Goal: Task Accomplishment & Management: Complete application form

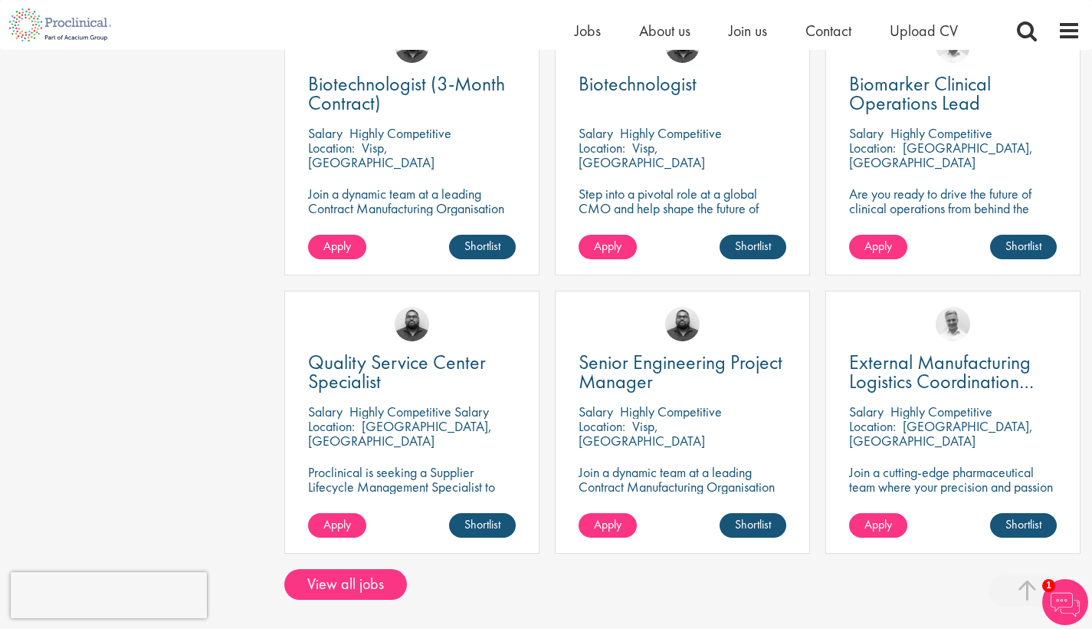
scroll to position [1116, 0]
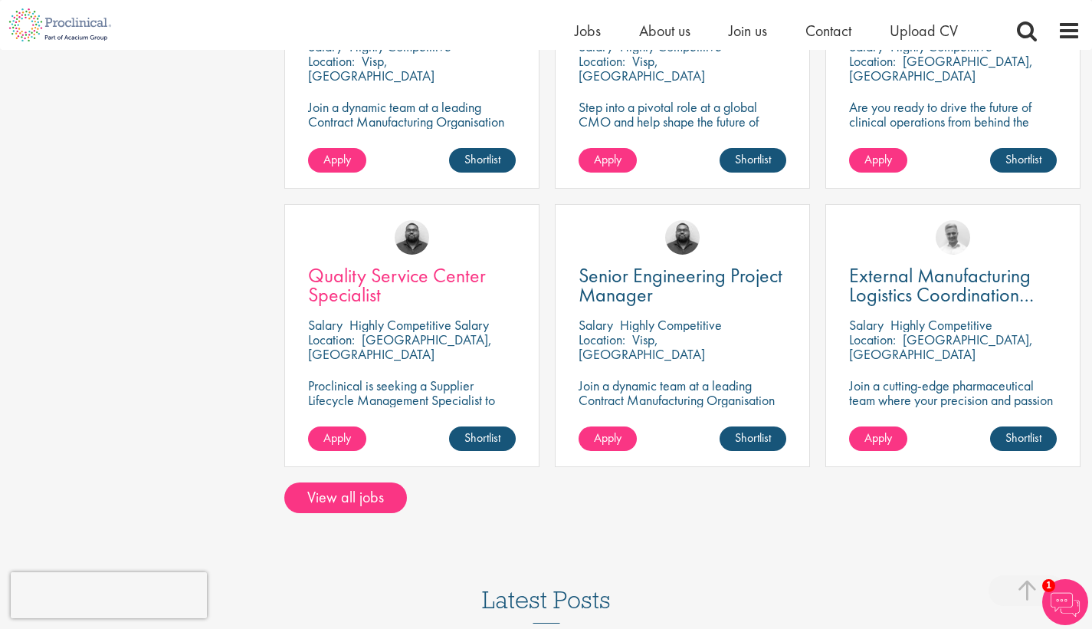
click at [401, 262] on span "Quality Service Center Specialist" at bounding box center [397, 284] width 178 height 45
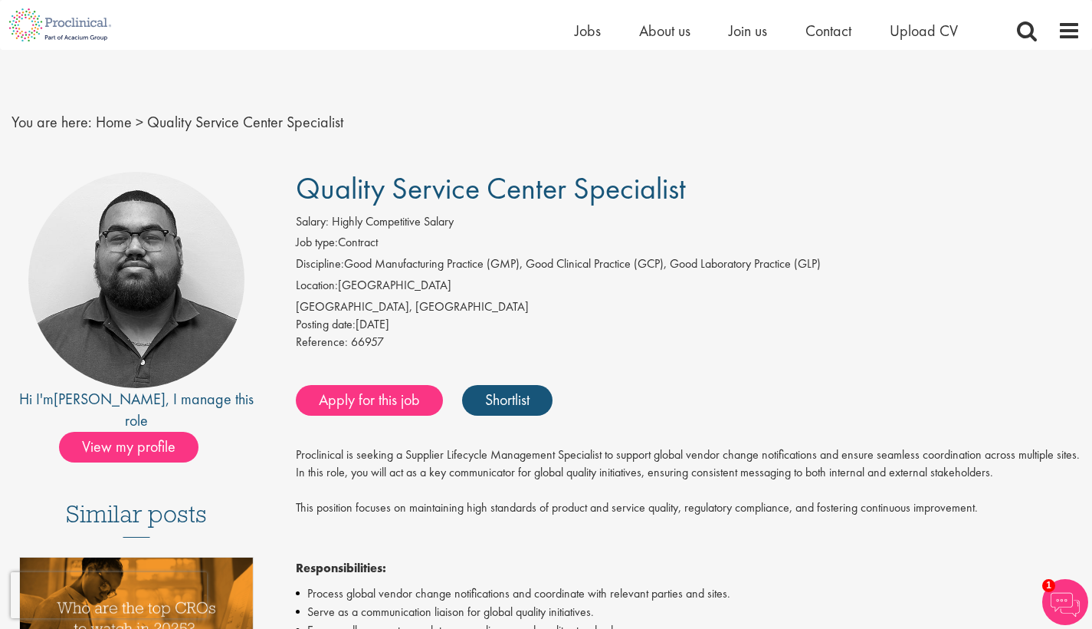
scroll to position [23, 0]
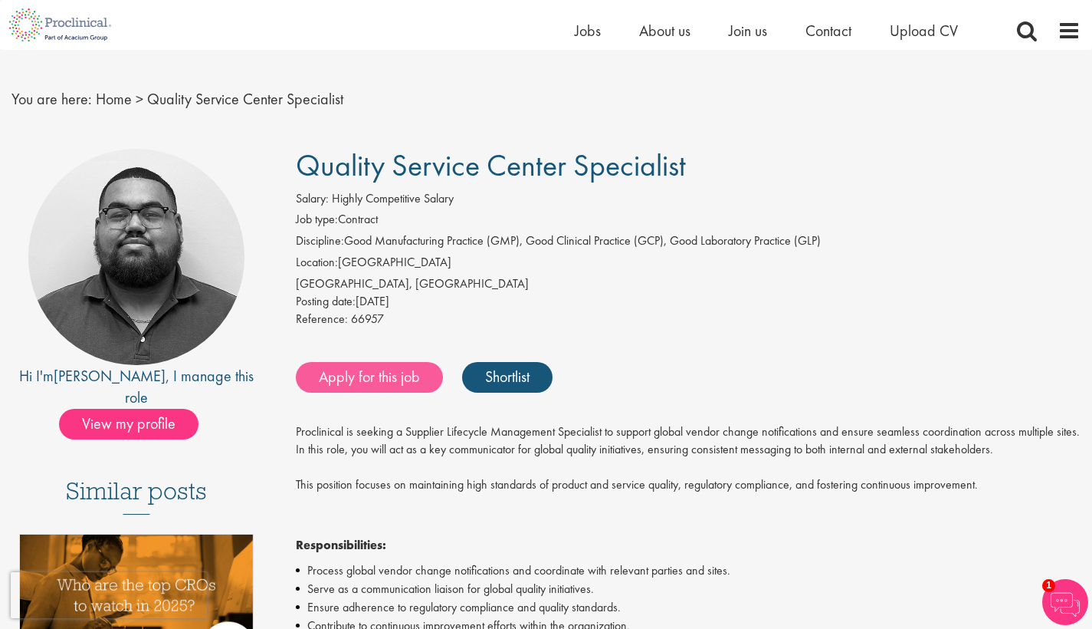
click at [377, 368] on link "Apply for this job" at bounding box center [369, 377] width 147 height 31
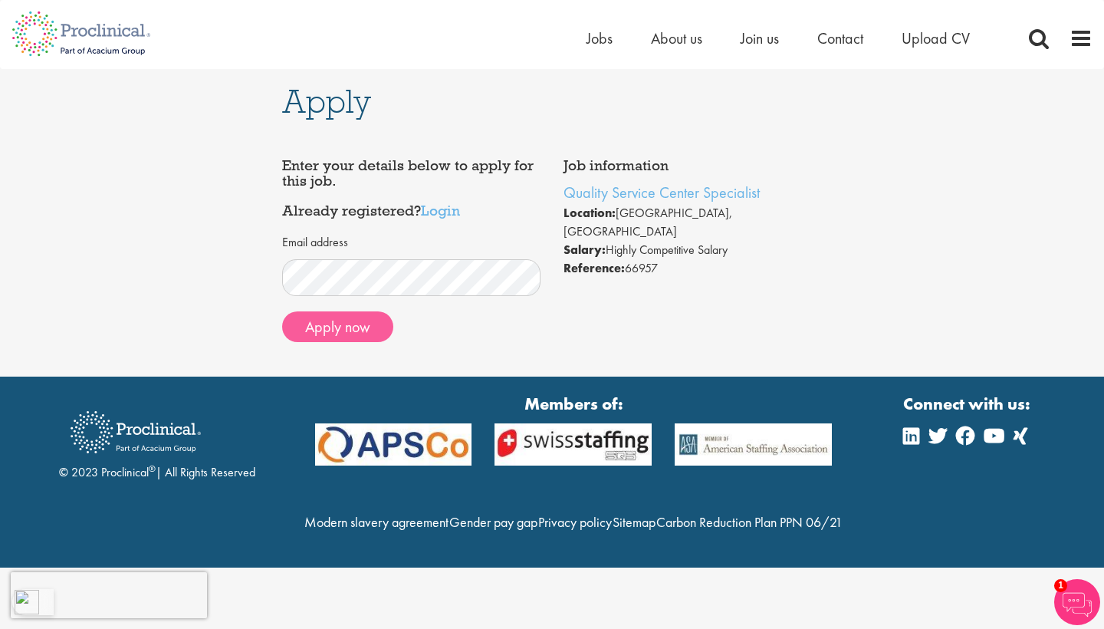
click at [341, 325] on button "Apply now" at bounding box center [337, 326] width 111 height 31
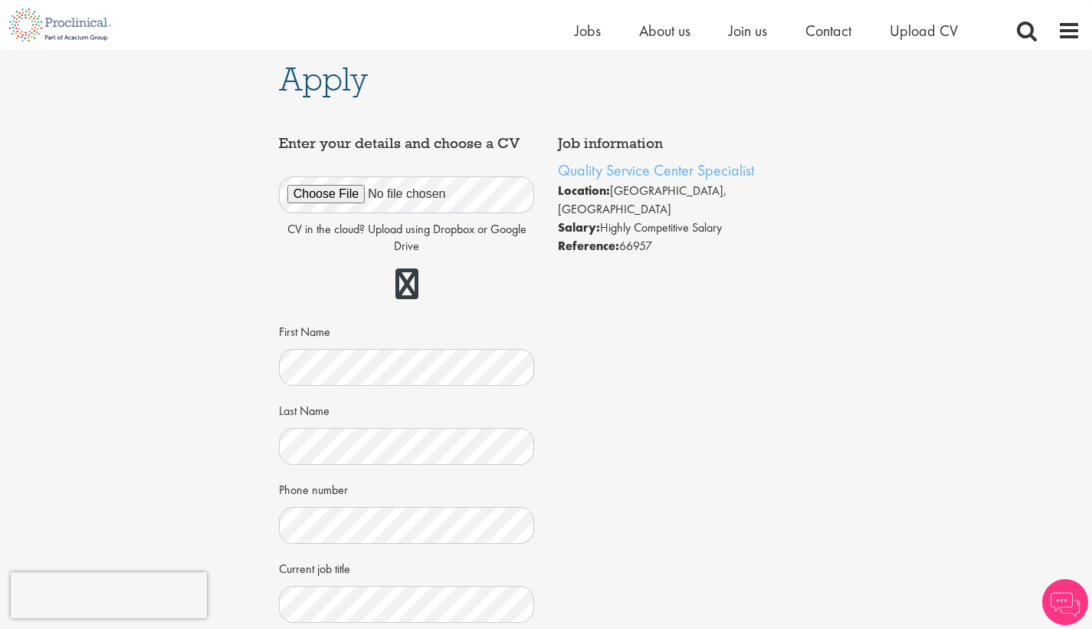
scroll to position [24, 0]
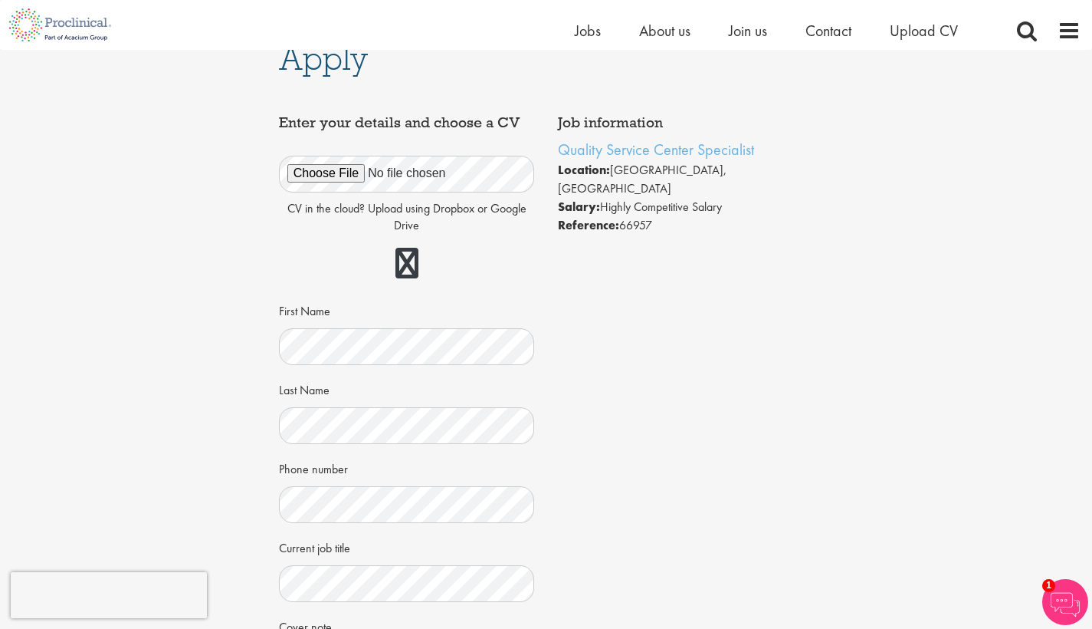
click at [291, 455] on label "Phone number" at bounding box center [313, 466] width 69 height 23
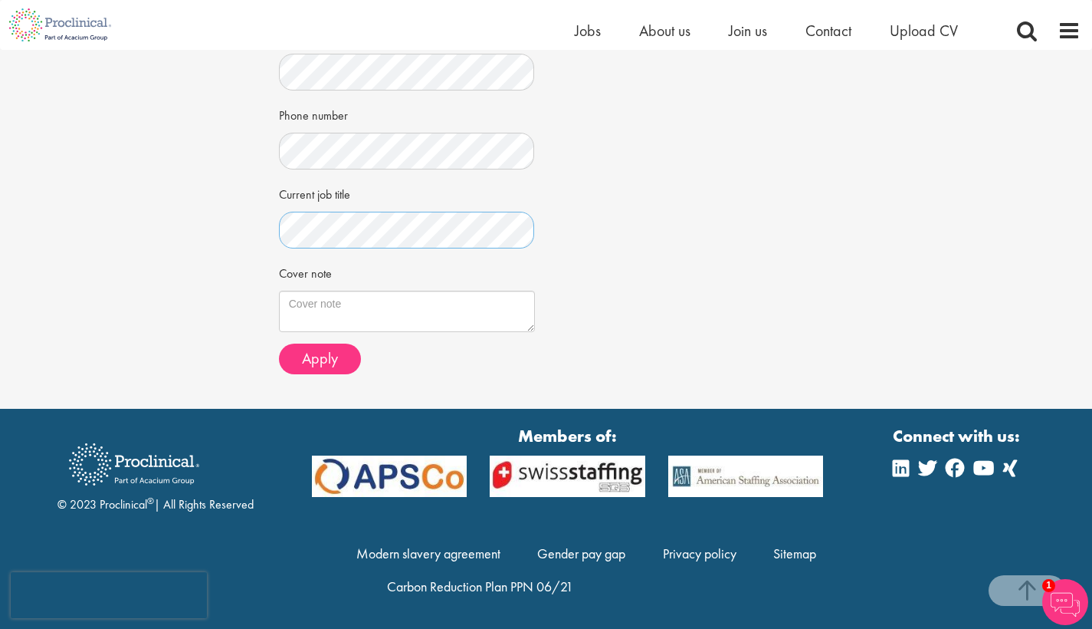
scroll to position [374, 0]
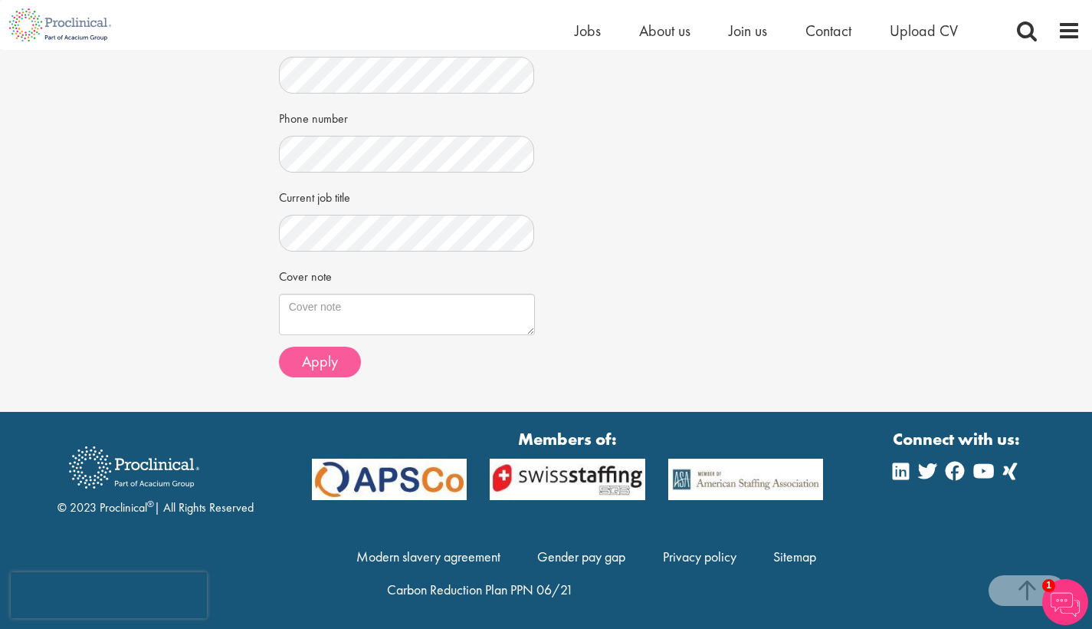
click at [322, 352] on span "Apply" at bounding box center [320, 361] width 36 height 20
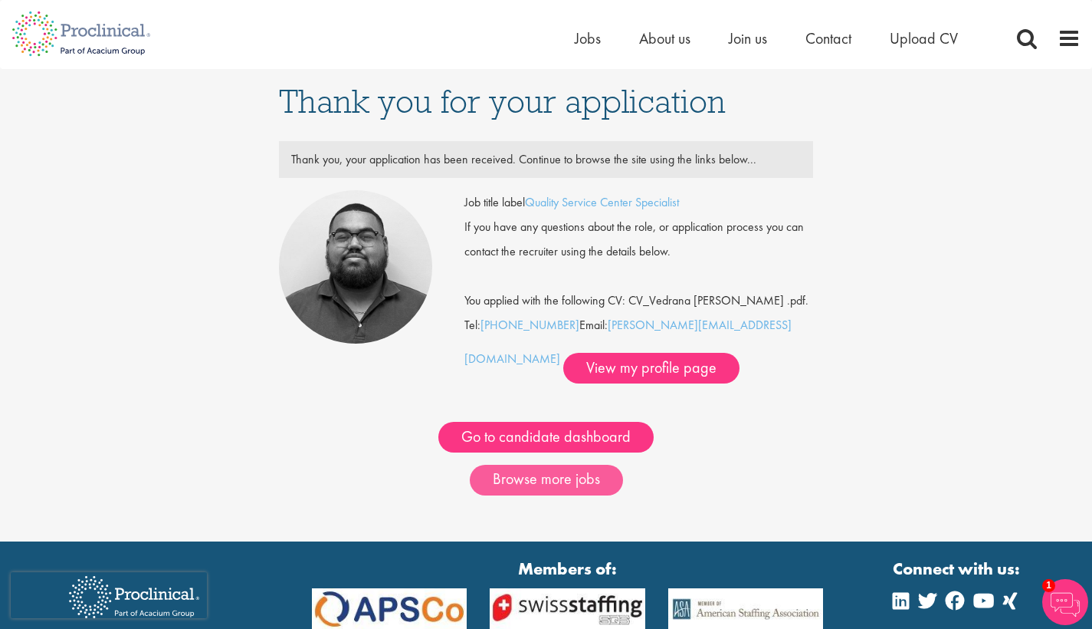
click at [566, 477] on link "Browse more jobs" at bounding box center [546, 480] width 153 height 31
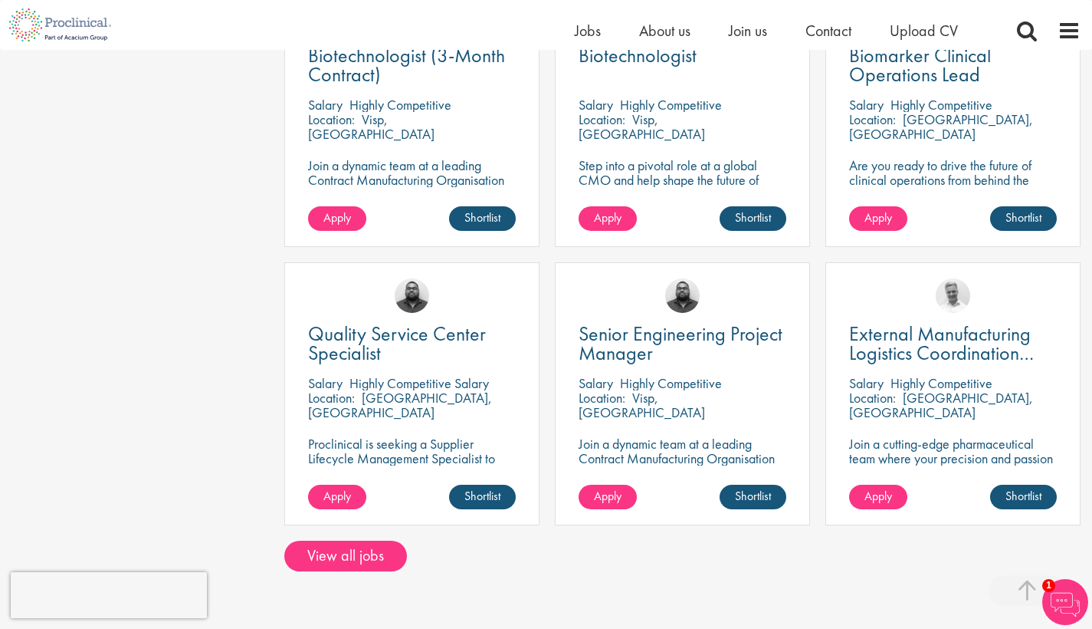
scroll to position [1151, 0]
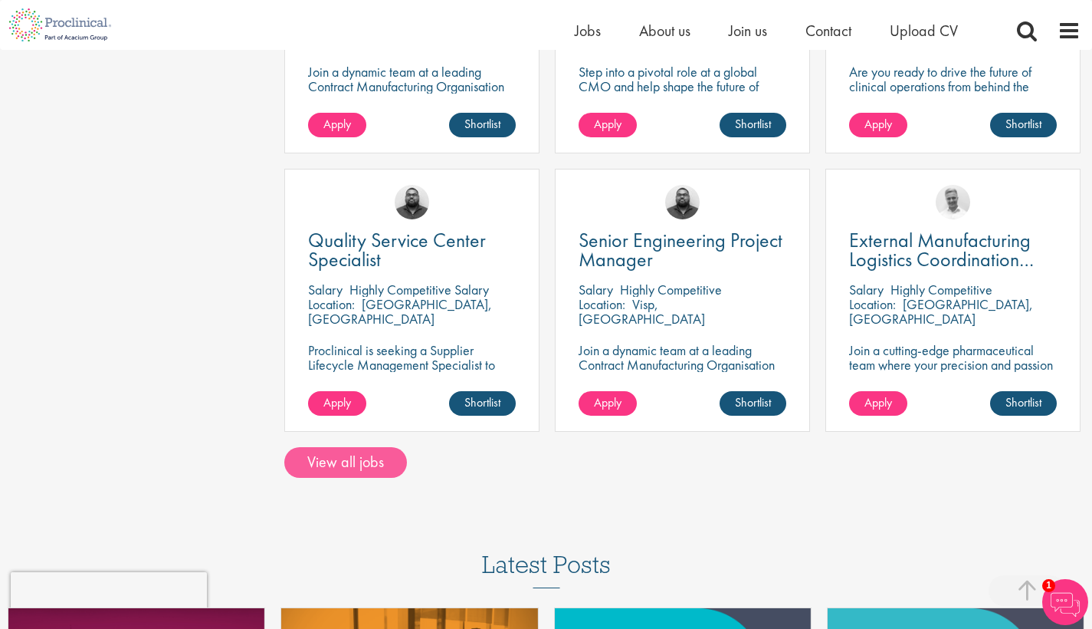
click at [373, 447] on link "View all jobs" at bounding box center [345, 462] width 123 height 31
